Goal: Information Seeking & Learning: Check status

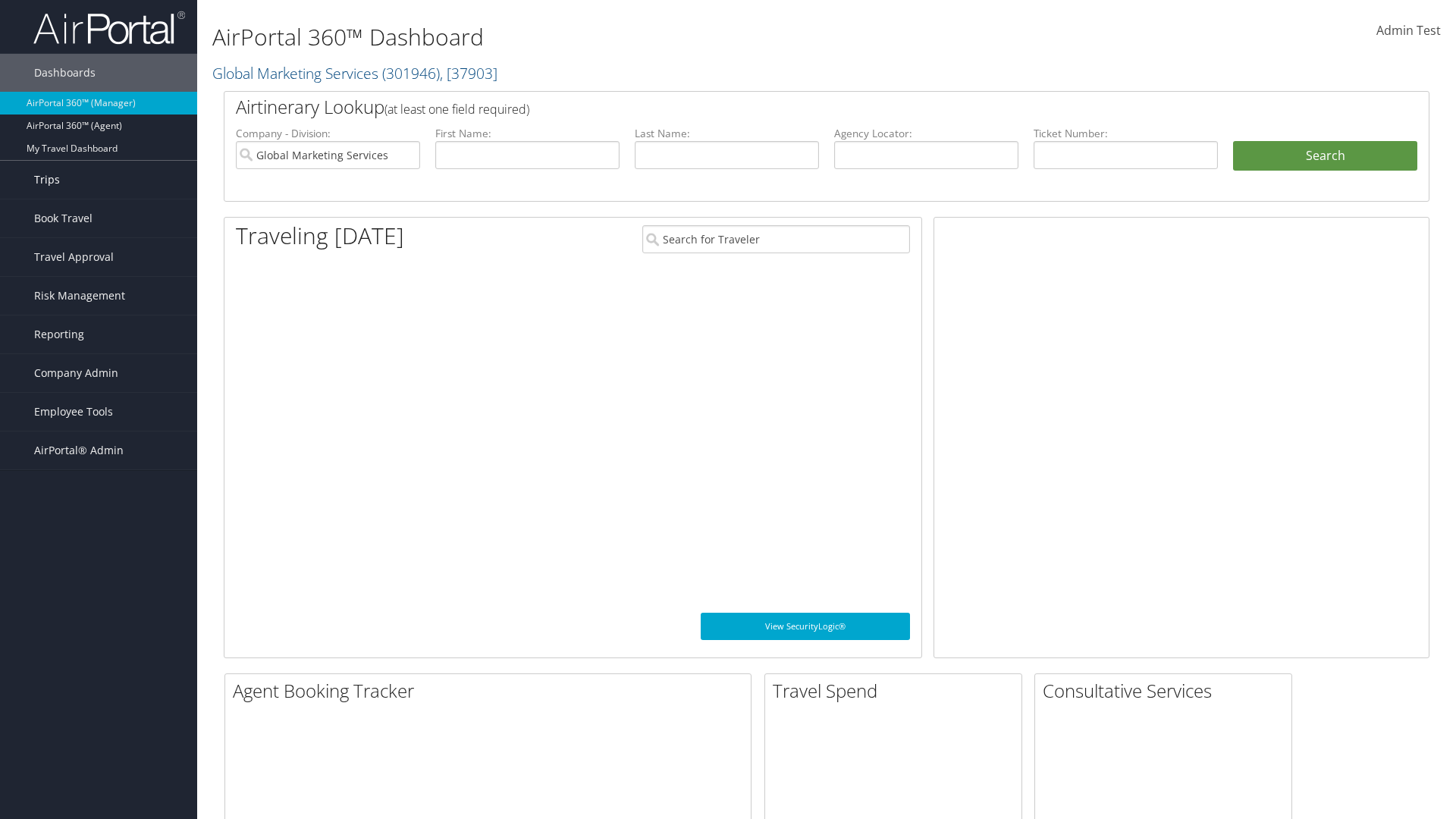
click at [98, 180] on link "Trips" at bounding box center [98, 180] width 197 height 38
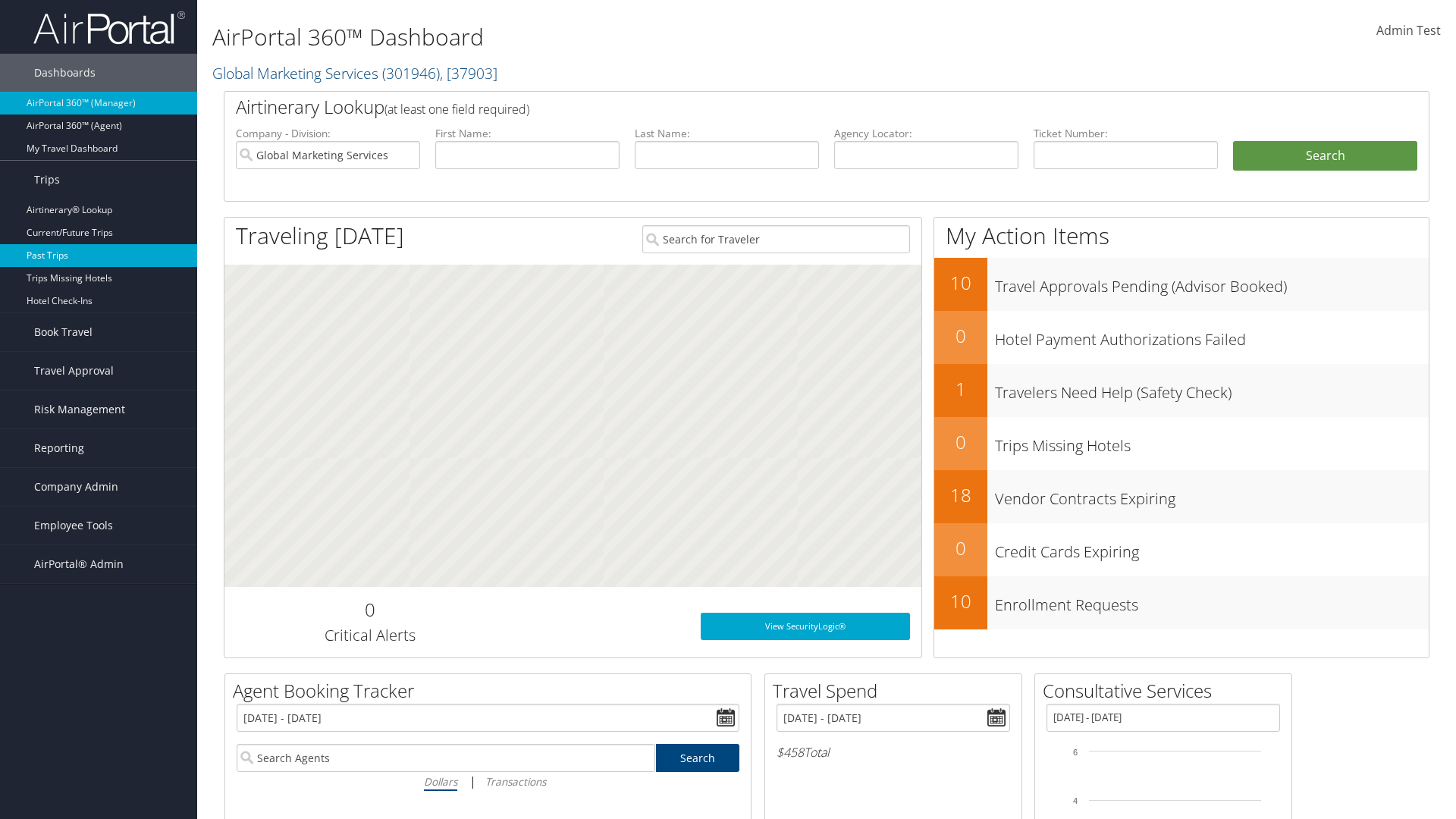
click at [98, 255] on link "Past Trips" at bounding box center [98, 255] width 197 height 22
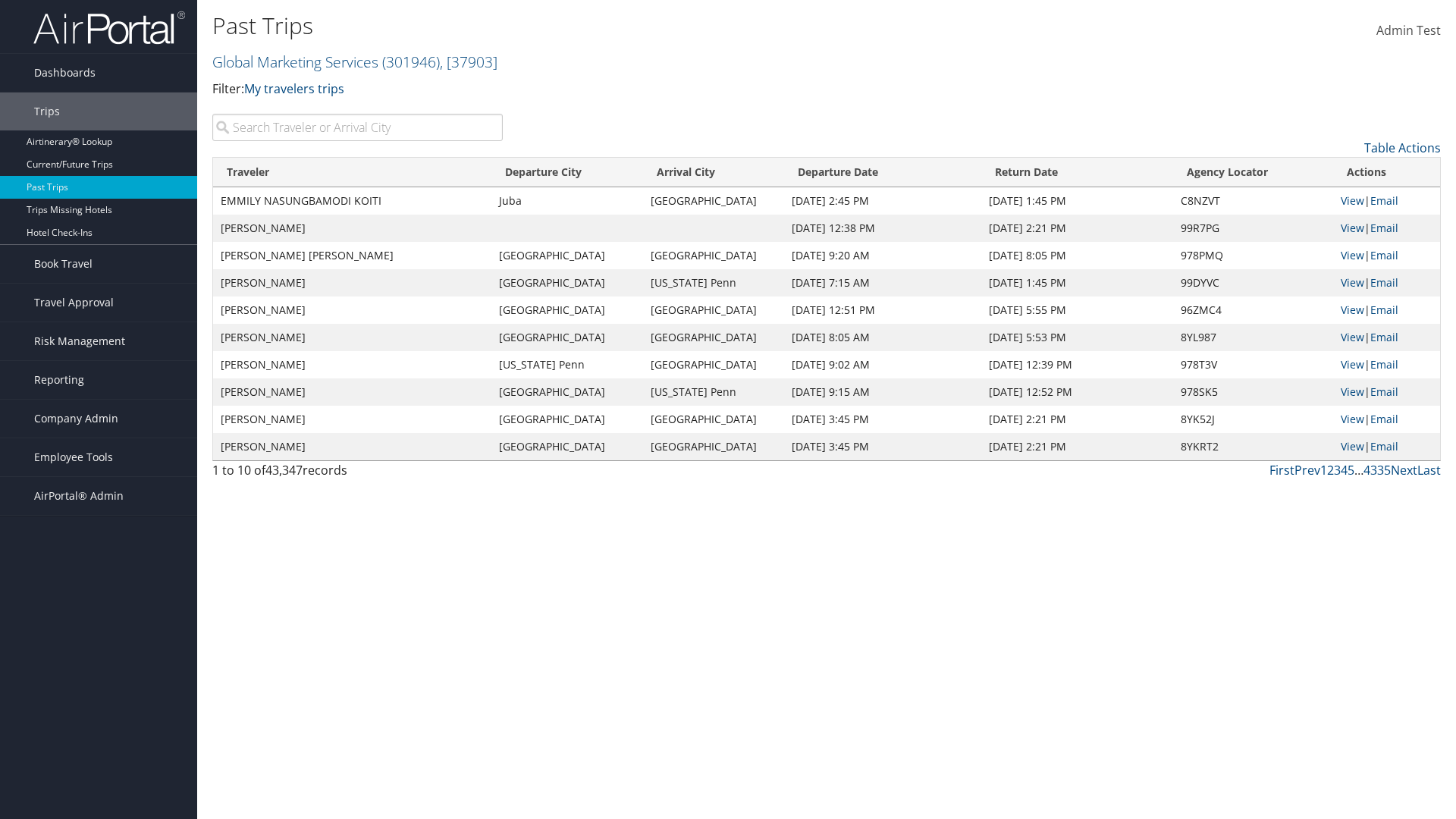
click at [358, 128] on input "search" at bounding box center [357, 127] width 290 height 27
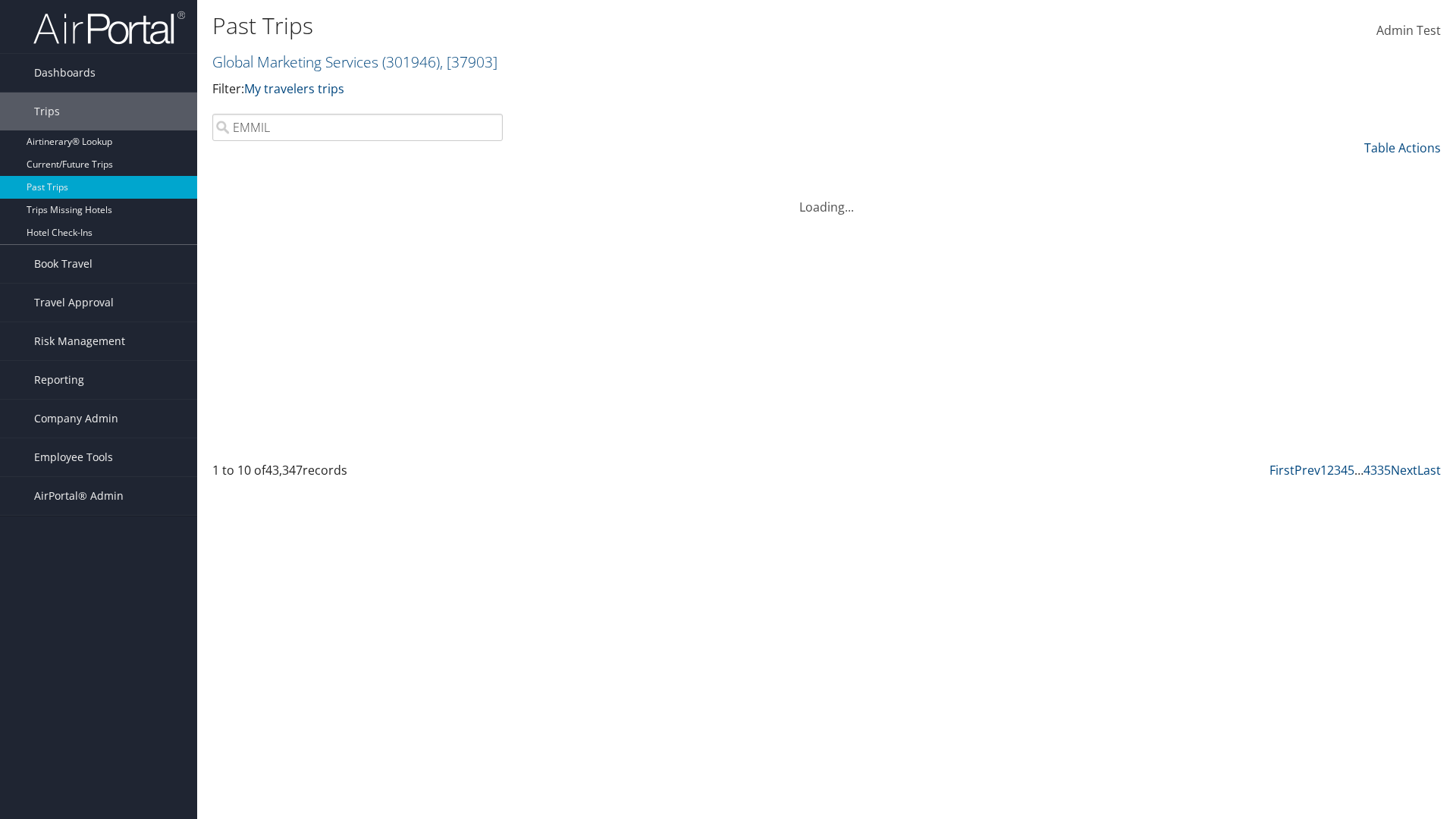
type input "EMMILY"
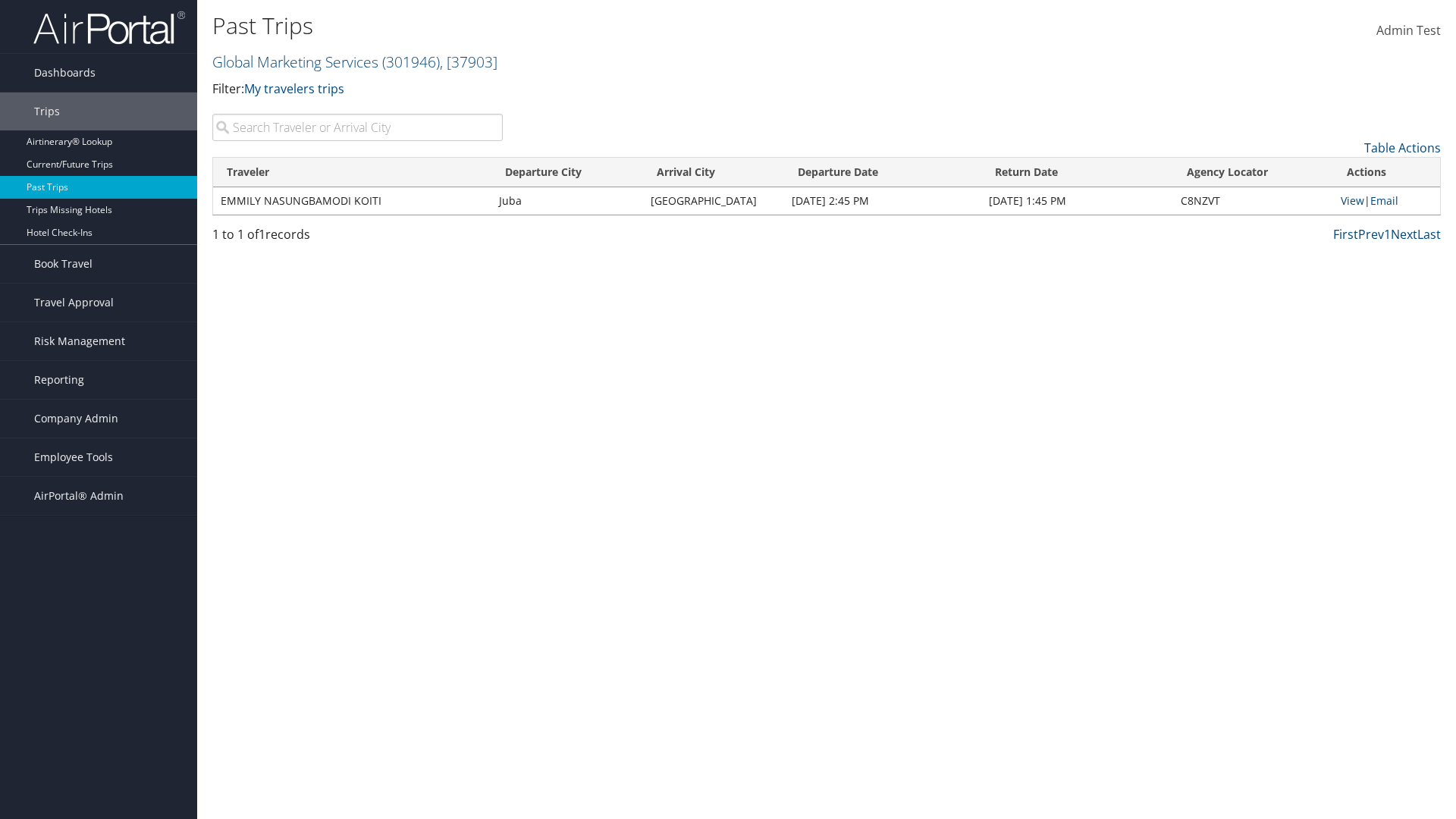
click at [358, 128] on input "search" at bounding box center [357, 127] width 290 height 27
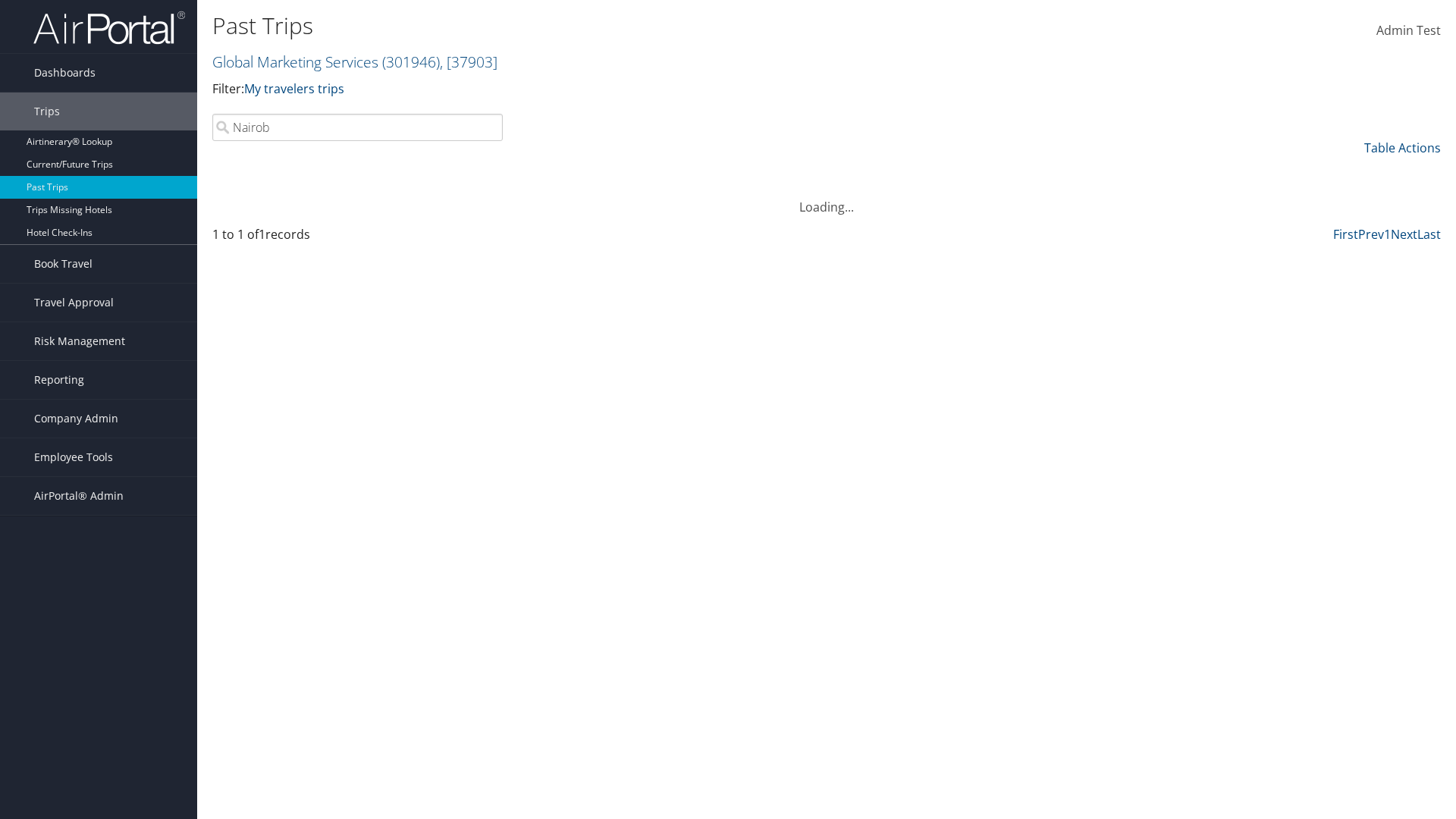
type input "Nairobi"
